Goal: Task Accomplishment & Management: Manage account settings

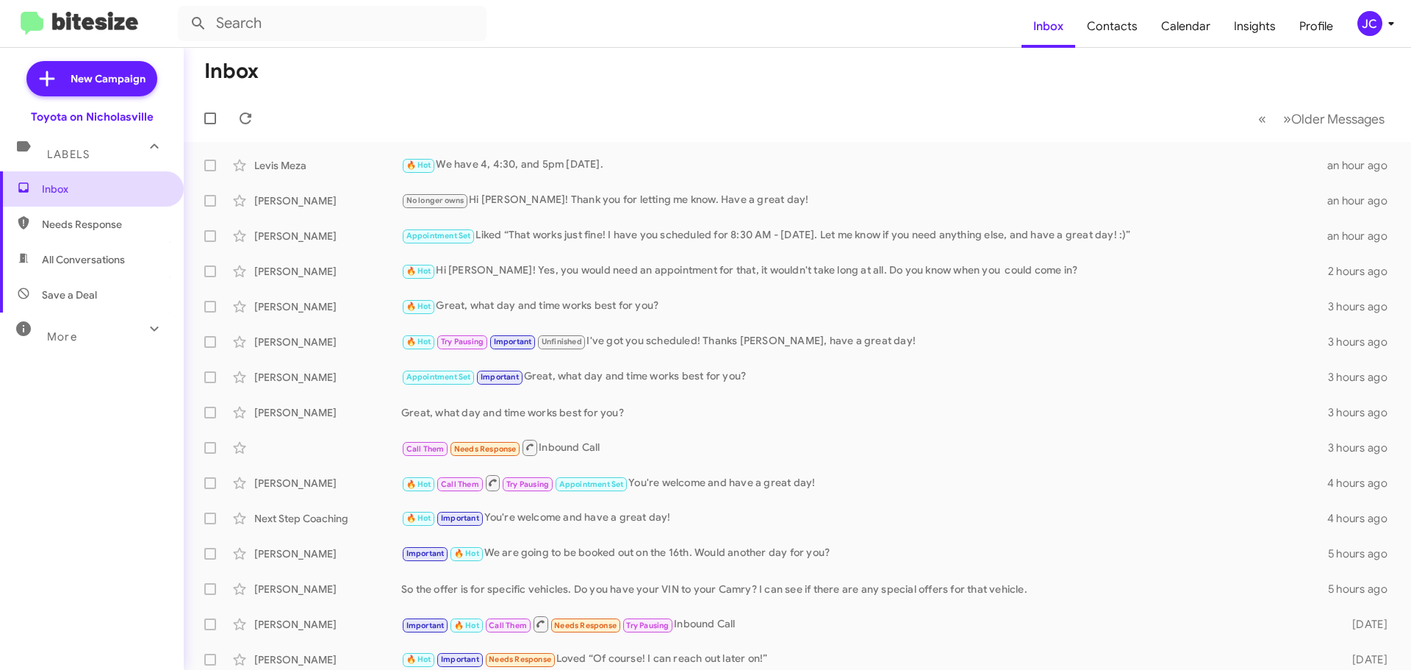
click at [93, 186] on span "Inbox" at bounding box center [104, 189] width 125 height 15
drag, startPoint x: 82, startPoint y: 193, endPoint x: 98, endPoint y: 260, distance: 68.8
click at [81, 194] on span "Inbox" at bounding box center [104, 189] width 125 height 15
click at [75, 233] on span "Needs Response" at bounding box center [92, 224] width 184 height 35
type input "in:needs-response"
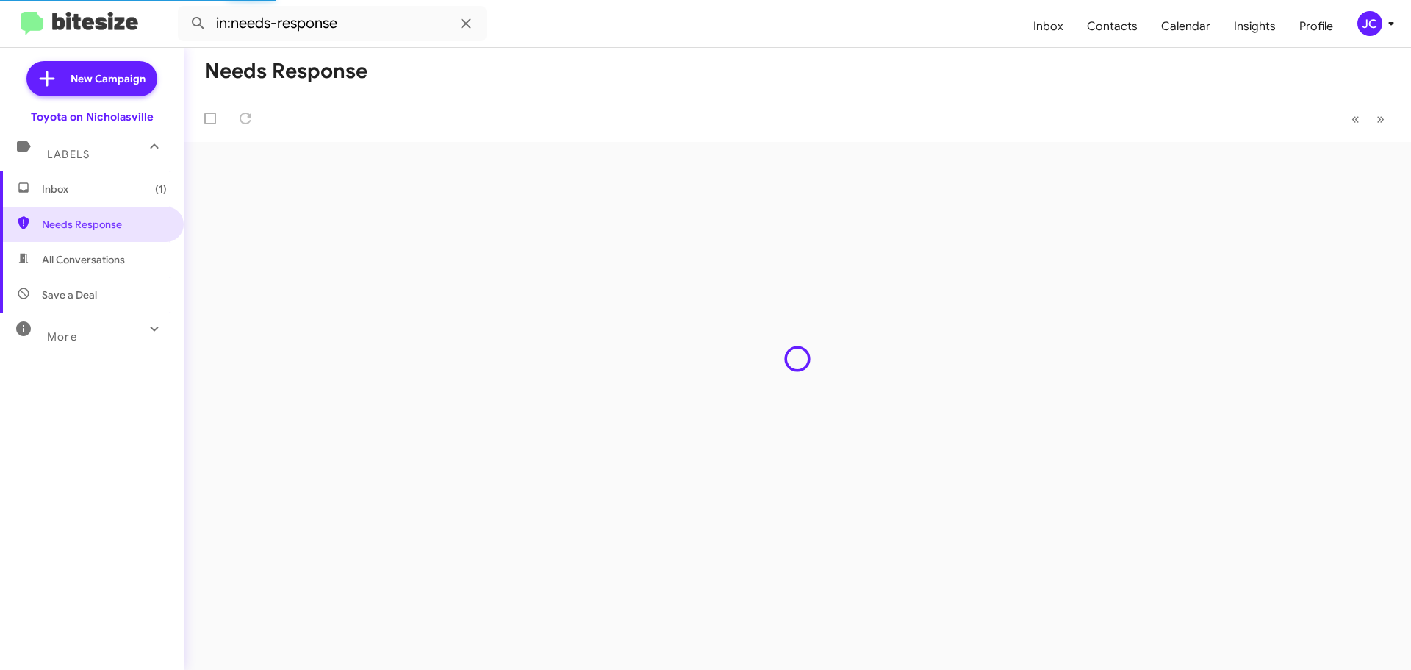
click at [65, 198] on span "Inbox (1)" at bounding box center [92, 188] width 184 height 35
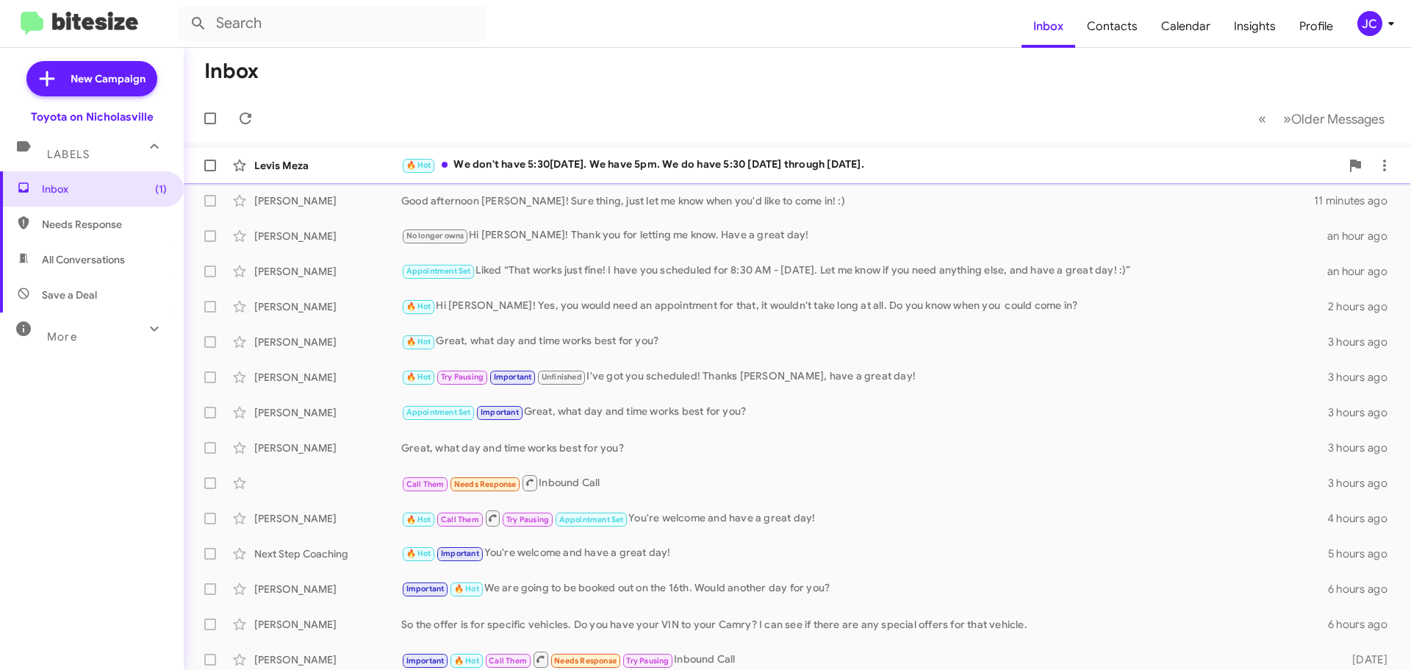
click at [557, 174] on div "Levis Meza 🔥 Hot We don't have 5:30[DATE]. We have 5pm. We do have 5:30 [DATE] …" at bounding box center [798, 165] width 1204 height 29
click at [62, 196] on span "Inbox (1)" at bounding box center [92, 188] width 184 height 35
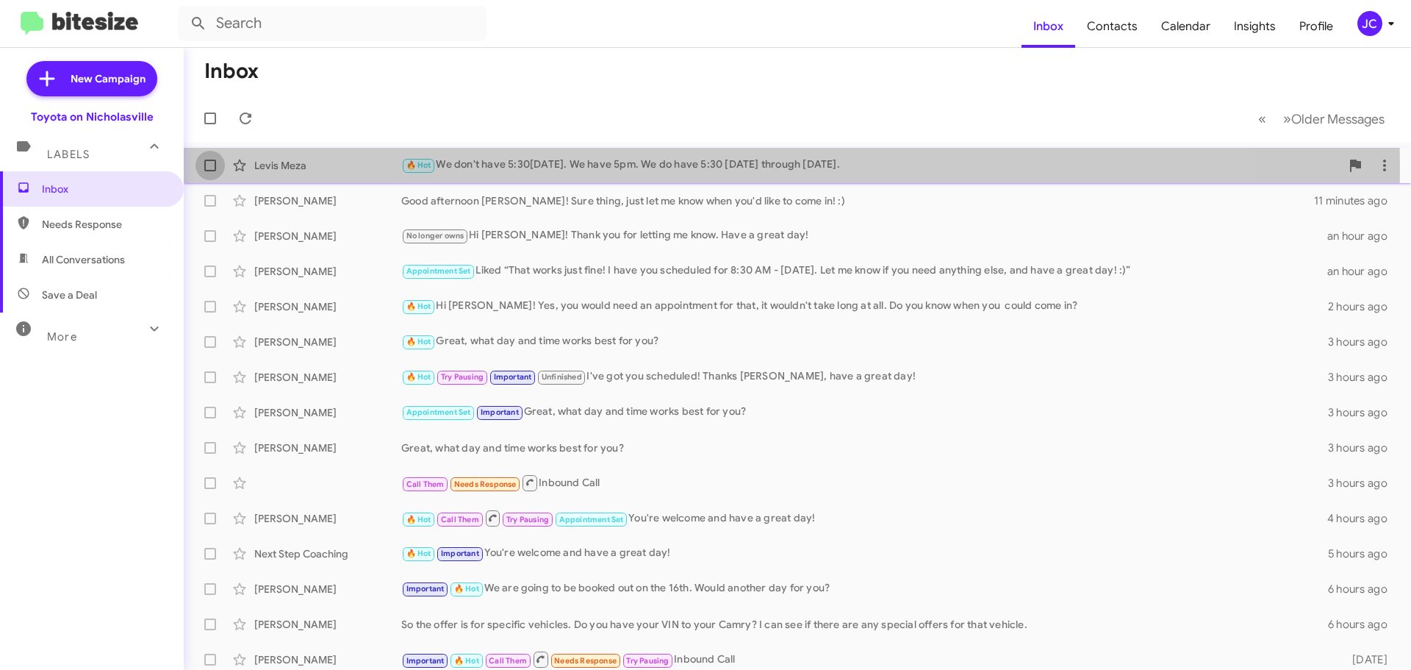
drag, startPoint x: 207, startPoint y: 168, endPoint x: 221, endPoint y: 151, distance: 22.5
click at [207, 168] on span at bounding box center [210, 166] width 12 height 12
click at [209, 171] on input "checkbox" at bounding box center [209, 171] width 1 height 1
checkbox input "true"
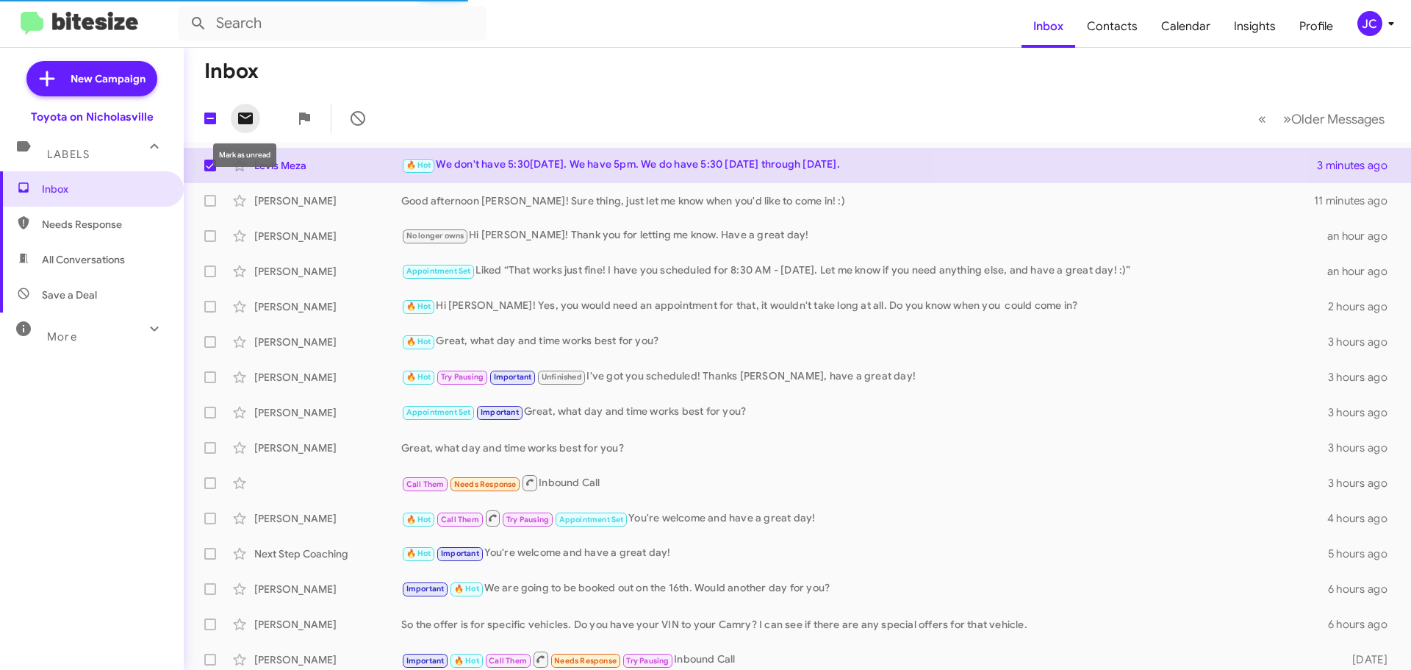
click at [246, 114] on icon at bounding box center [245, 118] width 15 height 12
click at [55, 190] on span "Inbox (1)" at bounding box center [104, 189] width 125 height 15
